Goal: Complete application form

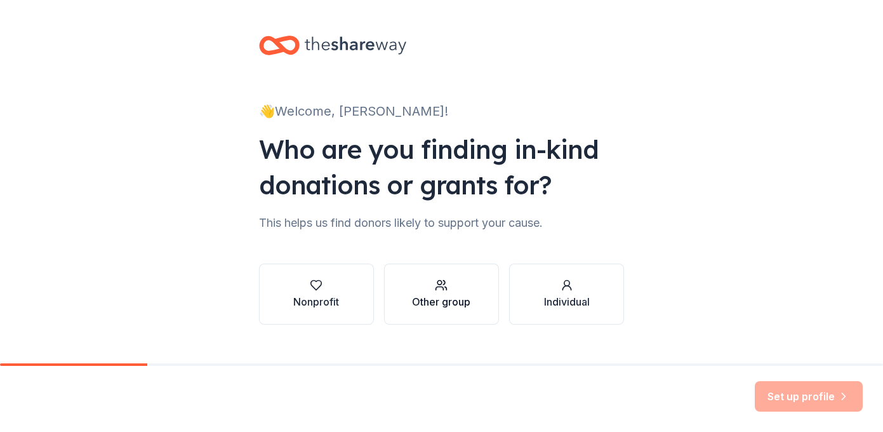
click at [468, 296] on div "Other group" at bounding box center [441, 301] width 58 height 15
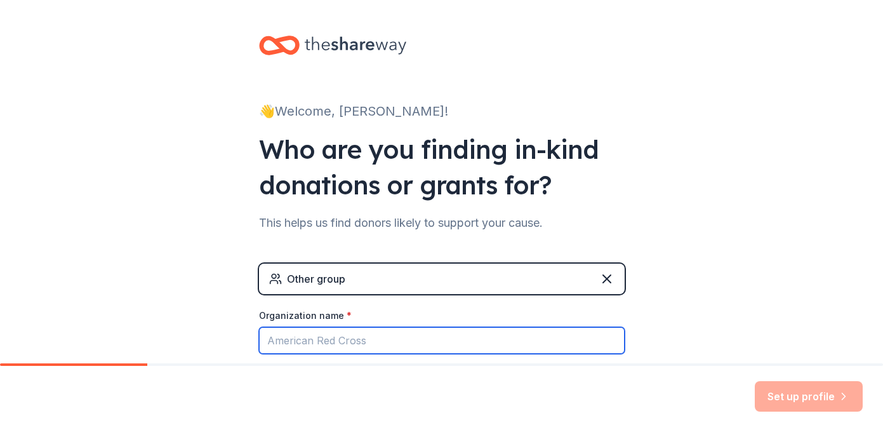
click at [466, 340] on input "Organization name *" at bounding box center [442, 340] width 366 height 27
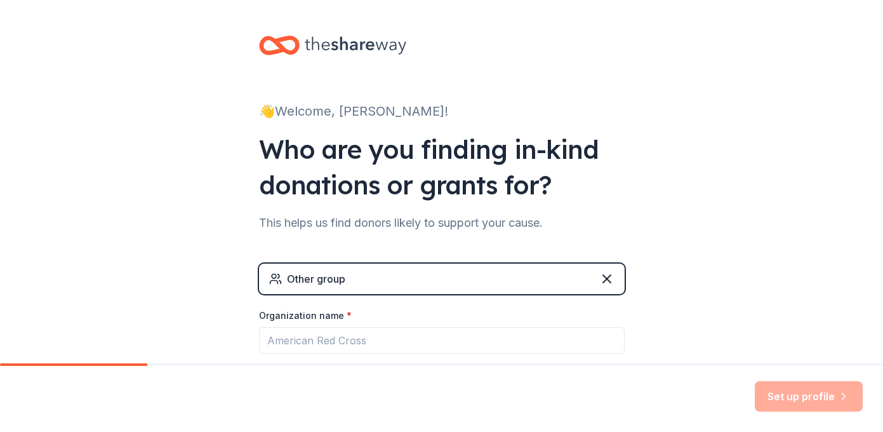
click at [552, 284] on div "Other group" at bounding box center [442, 278] width 366 height 30
click at [602, 281] on icon at bounding box center [606, 278] width 15 height 15
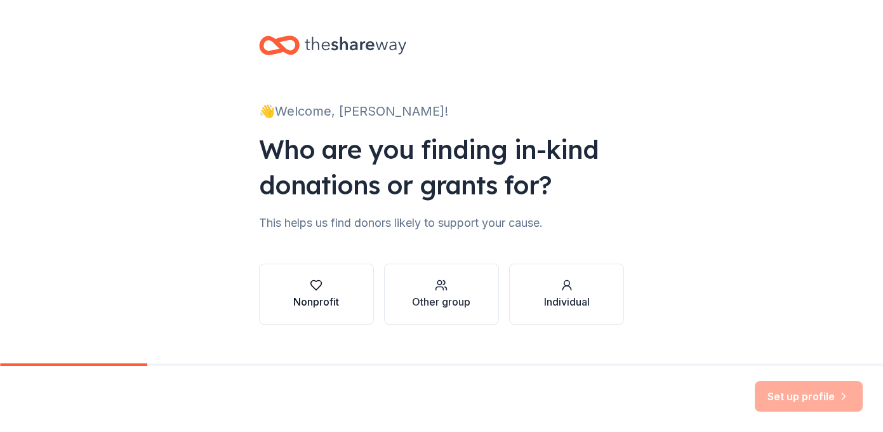
click at [362, 290] on button "Nonprofit" at bounding box center [316, 293] width 115 height 61
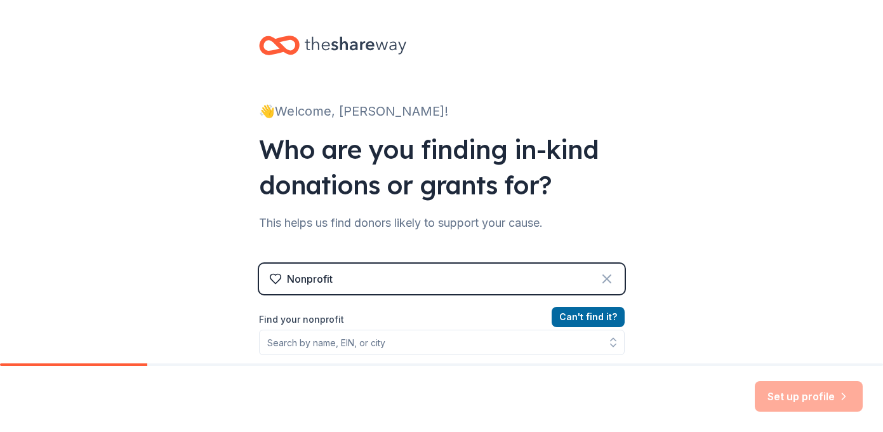
click at [607, 274] on icon at bounding box center [606, 278] width 15 height 15
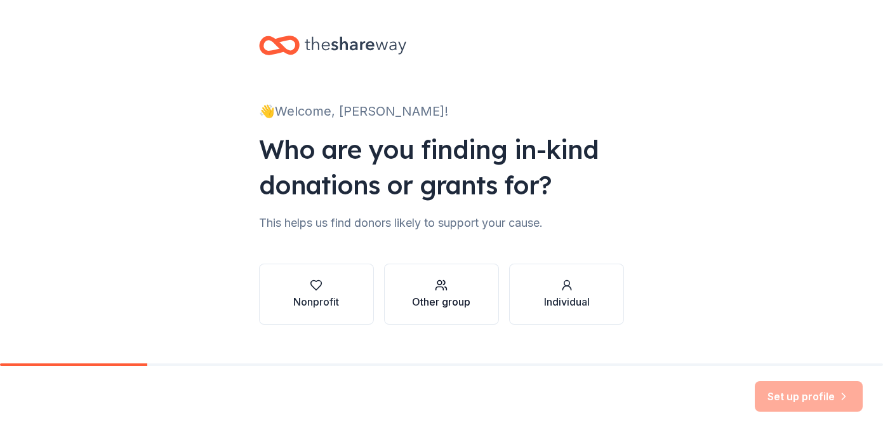
click at [470, 305] on div "Other group" at bounding box center [441, 301] width 58 height 15
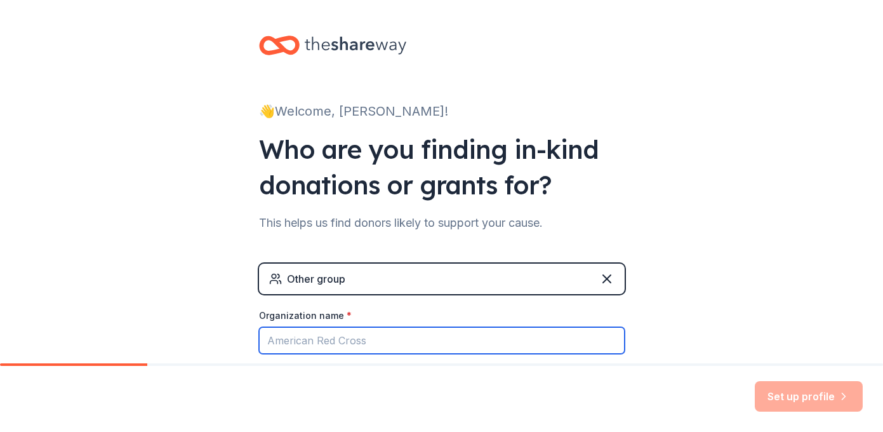
click at [468, 340] on input "Organization name *" at bounding box center [442, 340] width 366 height 27
type input "s"
drag, startPoint x: 485, startPoint y: 331, endPoint x: 291, endPoint y: 338, distance: 194.3
click at [291, 338] on input "[PERSON_NAME][GEOGRAPHIC_DATA]" at bounding box center [442, 340] width 366 height 27
drag, startPoint x: 421, startPoint y: 341, endPoint x: 303, endPoint y: 343, distance: 117.4
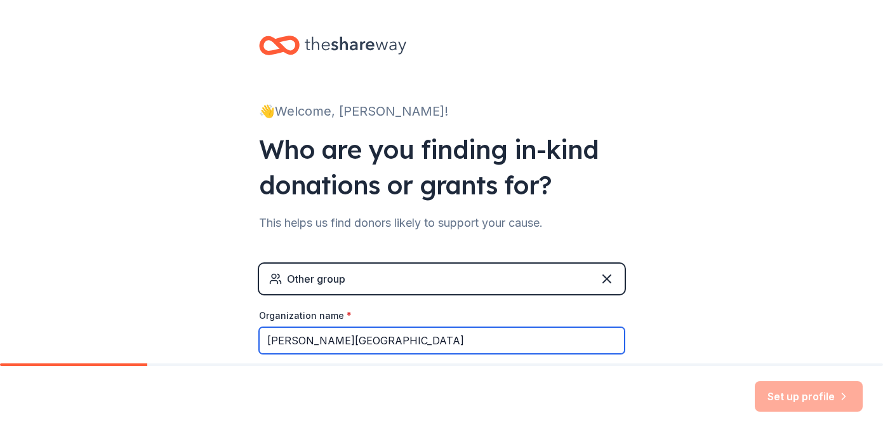
click at [303, 343] on input "[PERSON_NAME][GEOGRAPHIC_DATA]" at bounding box center [442, 340] width 366 height 27
type input "[PERSON_NAME][GEOGRAPHIC_DATA]"
